Goal: Transaction & Acquisition: Purchase product/service

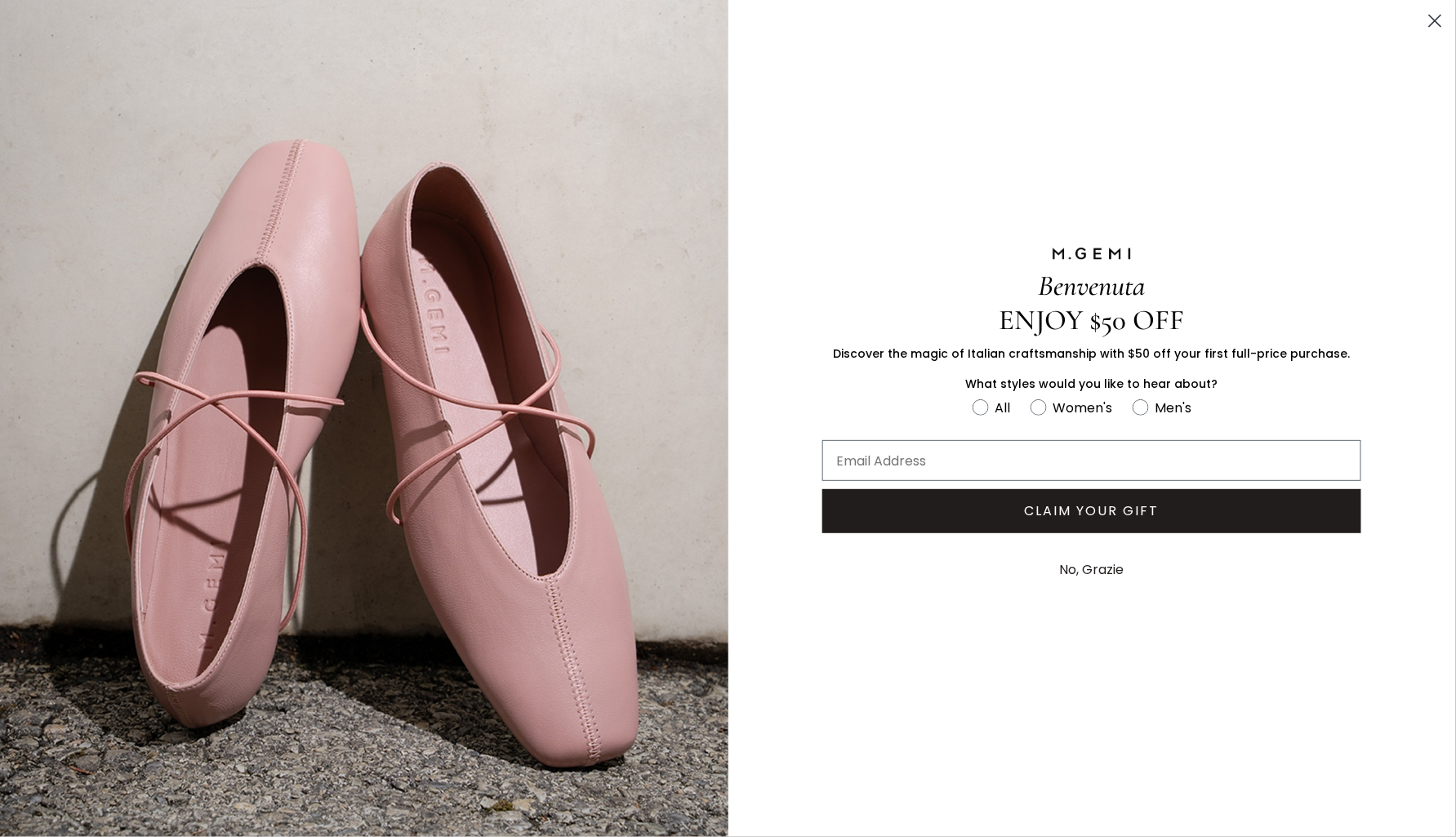
click at [1438, 19] on icon "Close dialog" at bounding box center [1435, 21] width 11 height 11
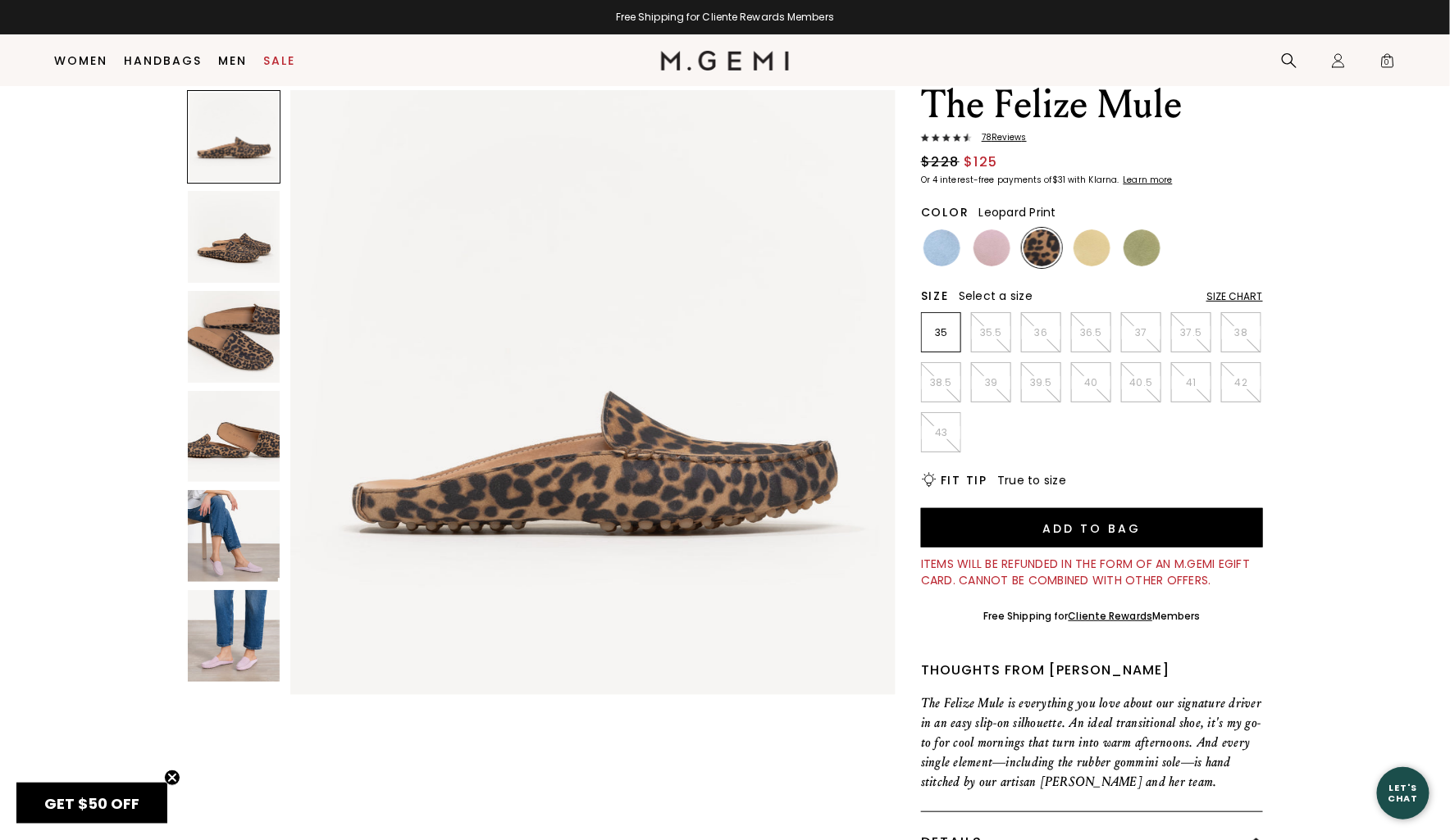
click at [238, 651] on img at bounding box center [233, 636] width 92 height 92
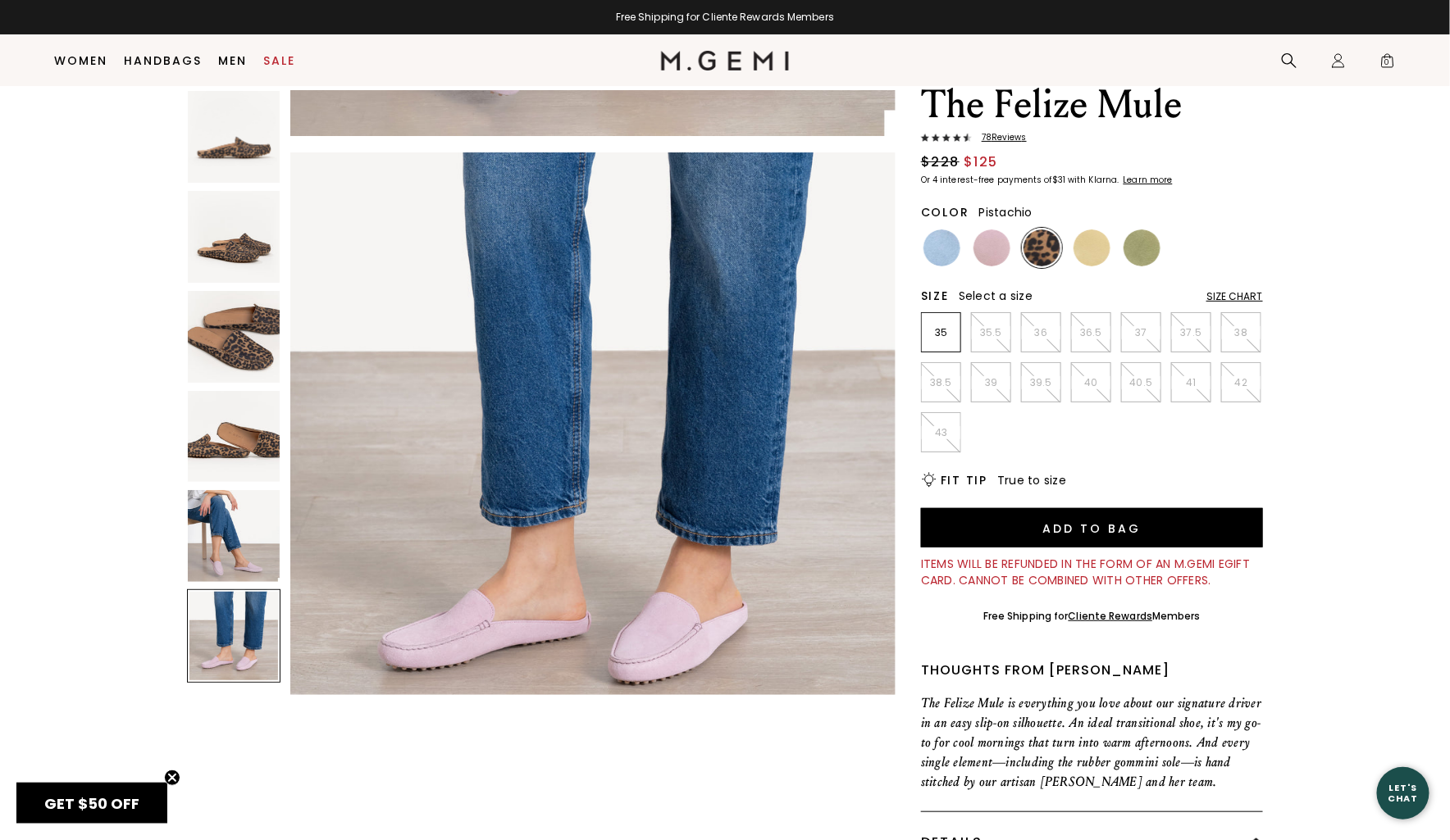
click at [1143, 230] on img at bounding box center [1142, 248] width 37 height 37
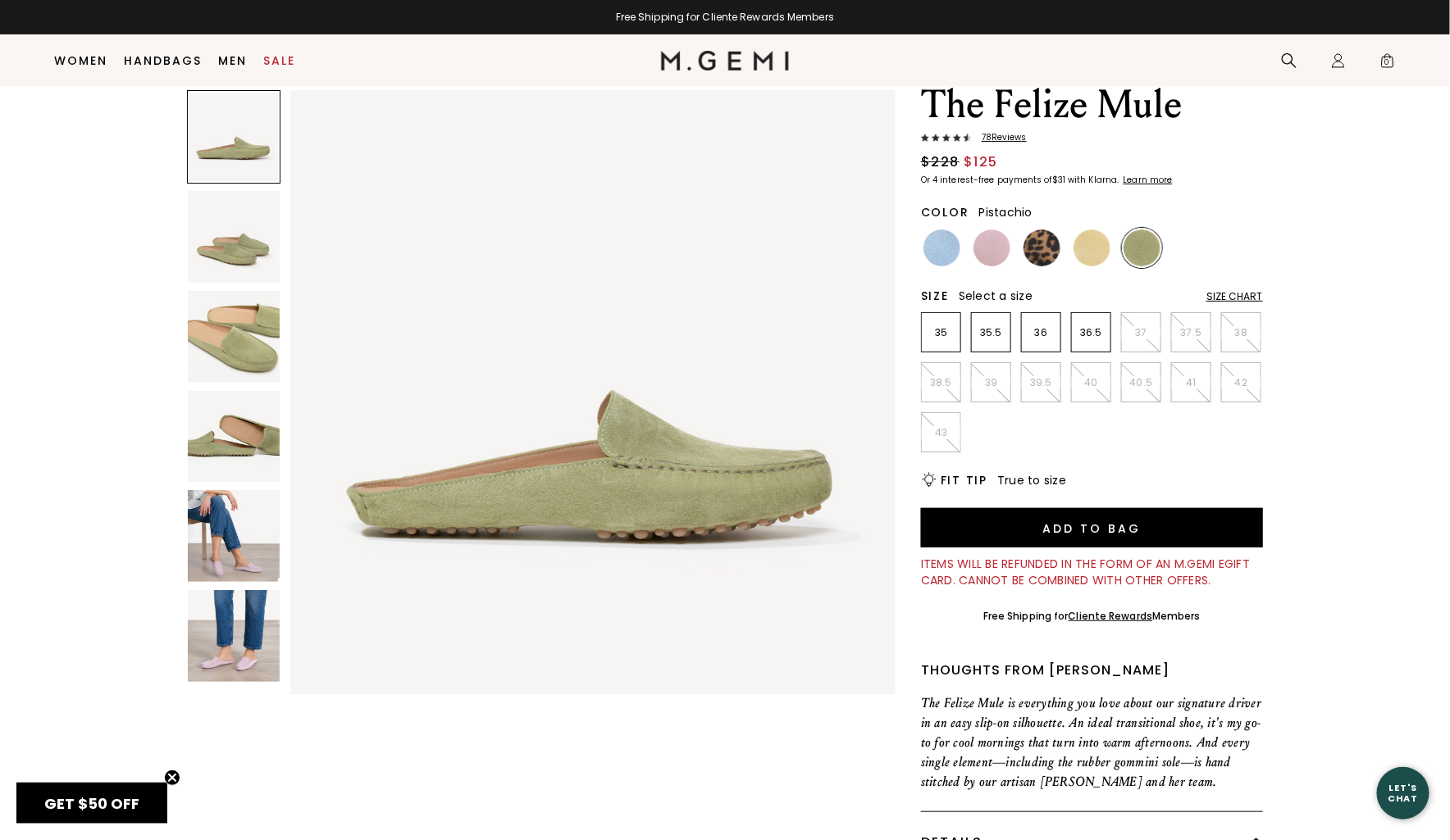
click at [1111, 238] on li at bounding box center [1092, 248] width 40 height 40
click at [1093, 243] on img at bounding box center [1092, 248] width 37 height 37
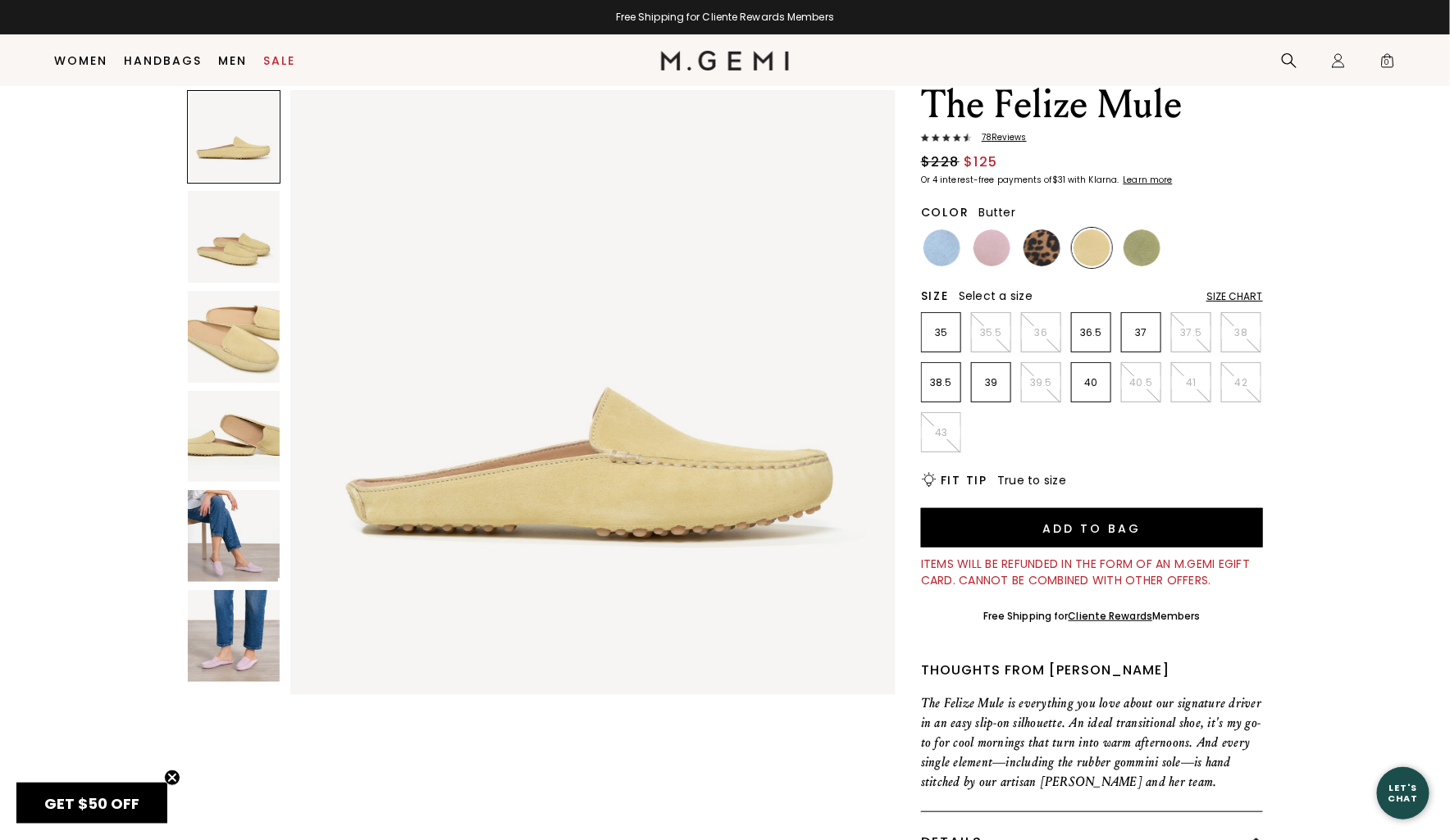
click at [949, 300] on h2 "Size" at bounding box center [935, 295] width 28 height 13
click at [944, 251] on img at bounding box center [942, 248] width 37 height 37
